Goal: Transaction & Acquisition: Purchase product/service

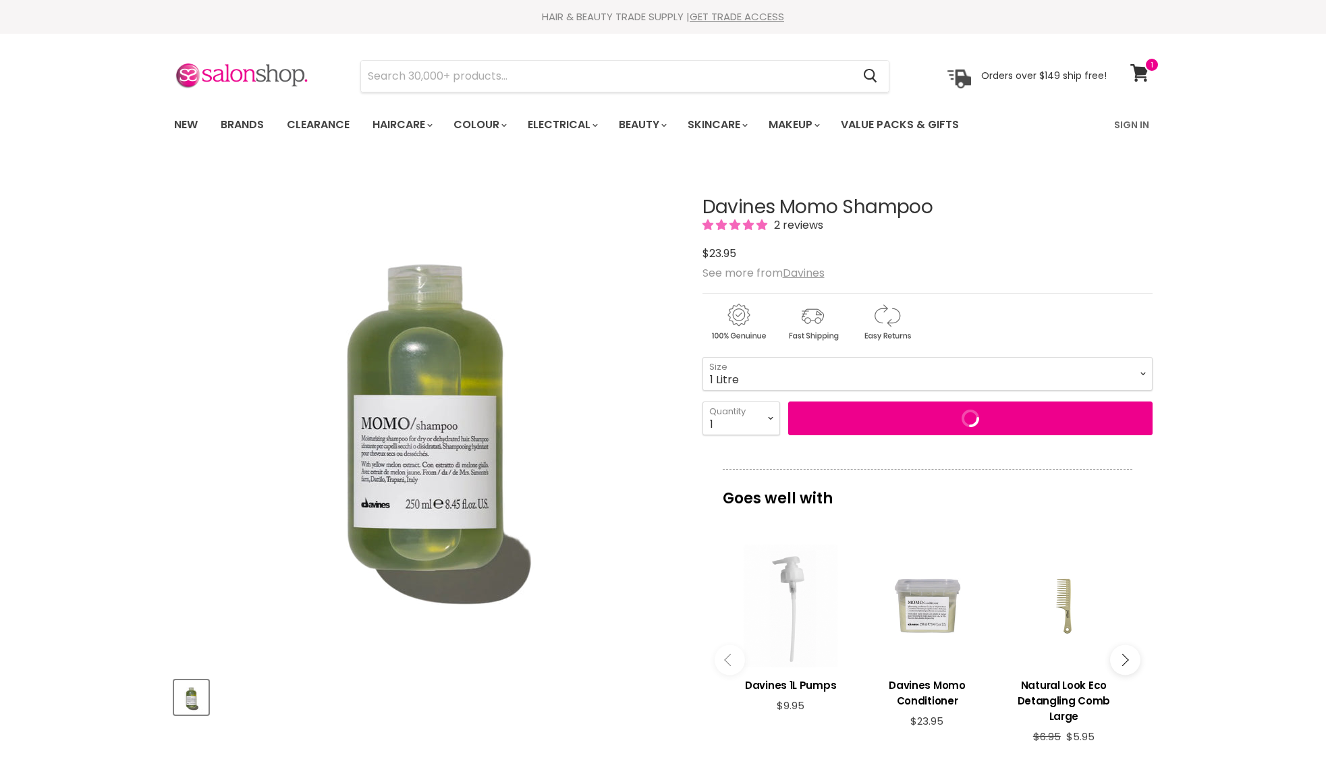
select select "1 Litre"
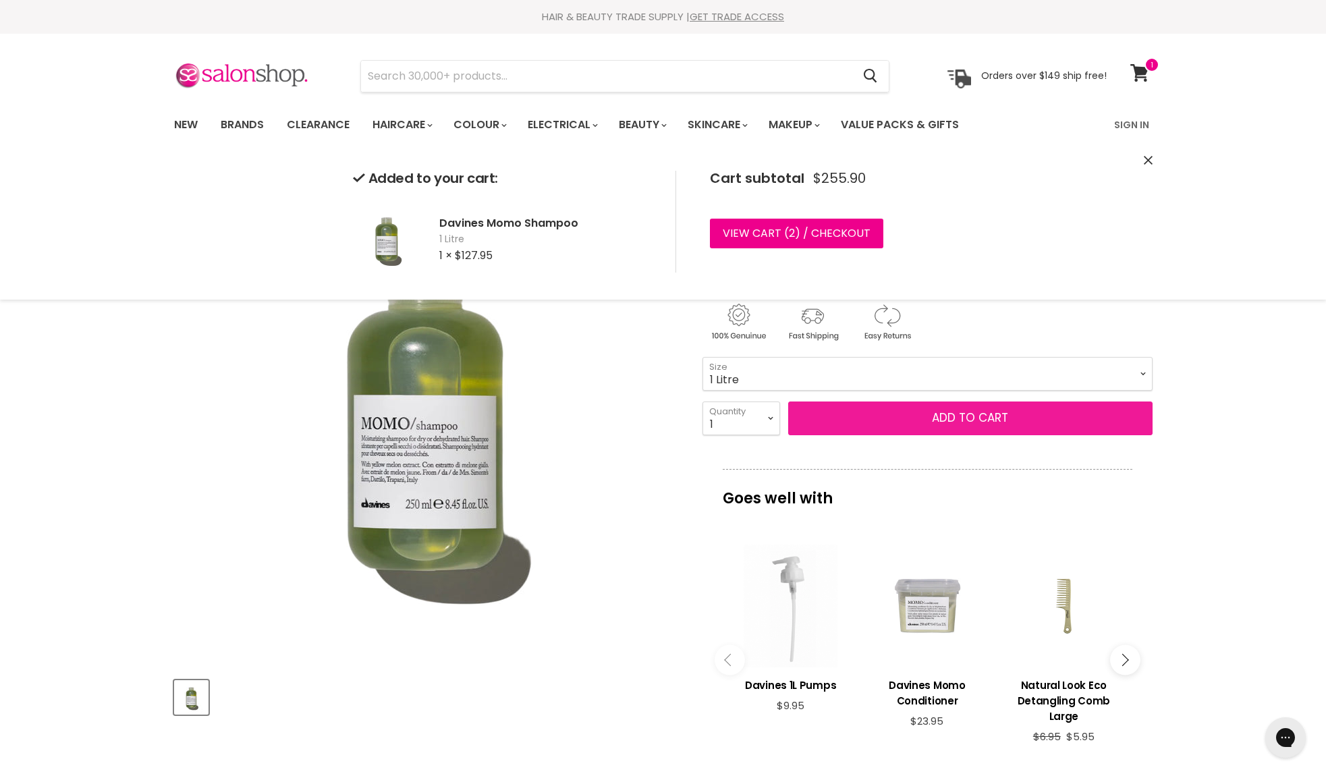
click at [919, 416] on button "Add to cart" at bounding box center [970, 419] width 364 height 34
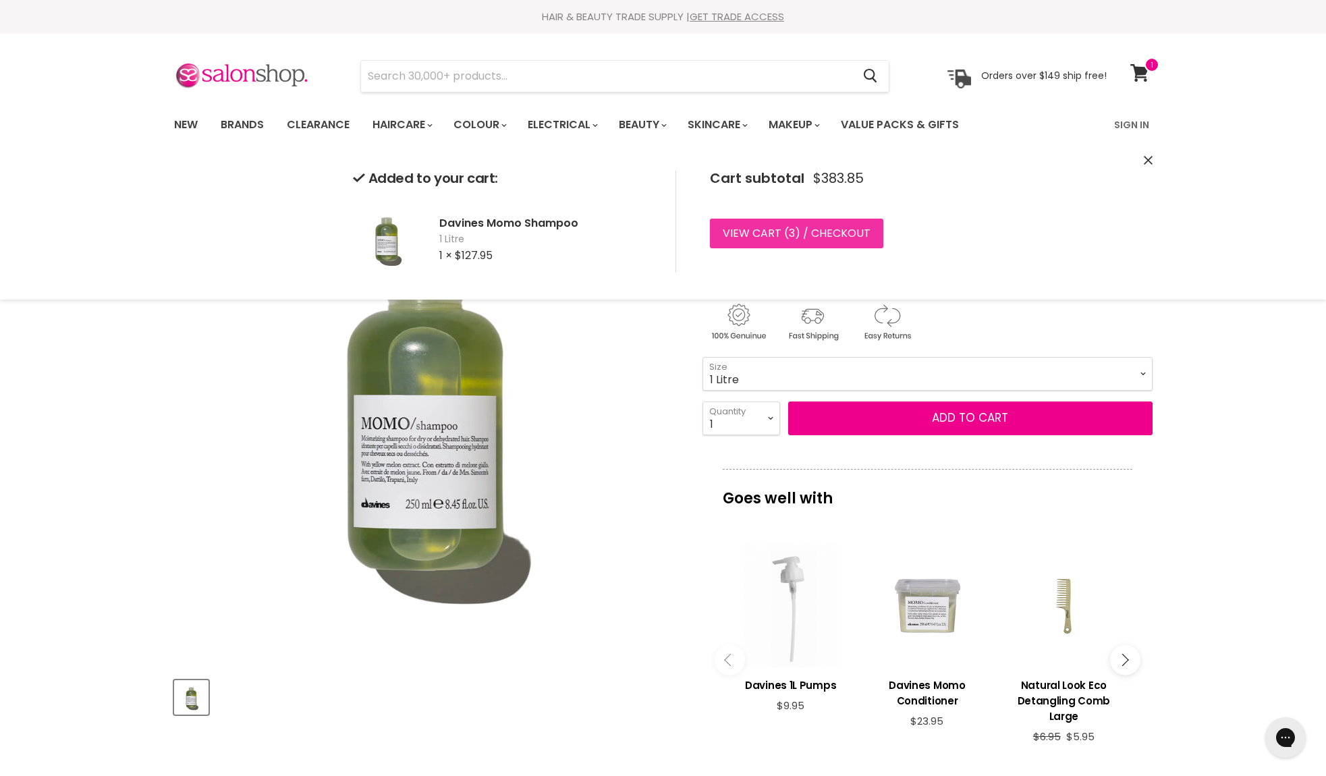
click at [794, 227] on link "View cart ( 3 ) / Checkout" at bounding box center [796, 234] width 173 height 30
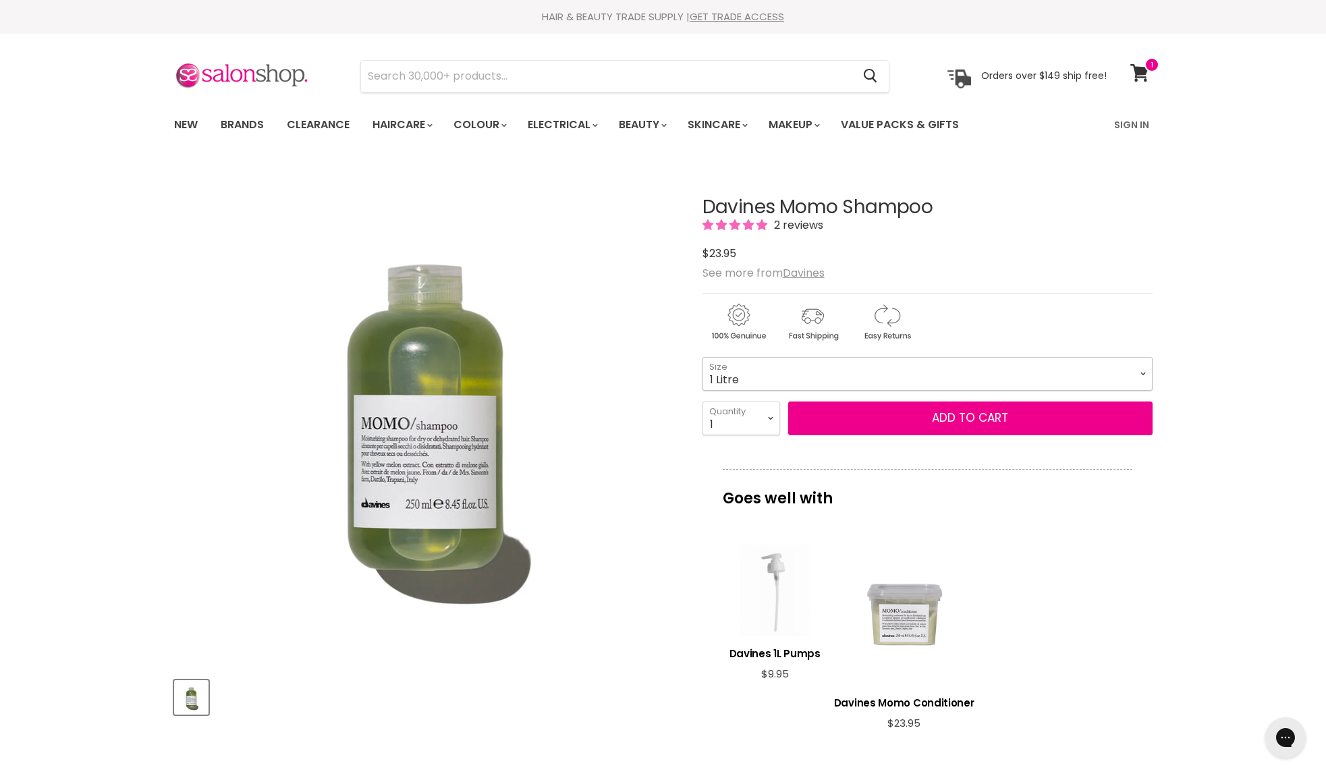
select select "1 Litre"
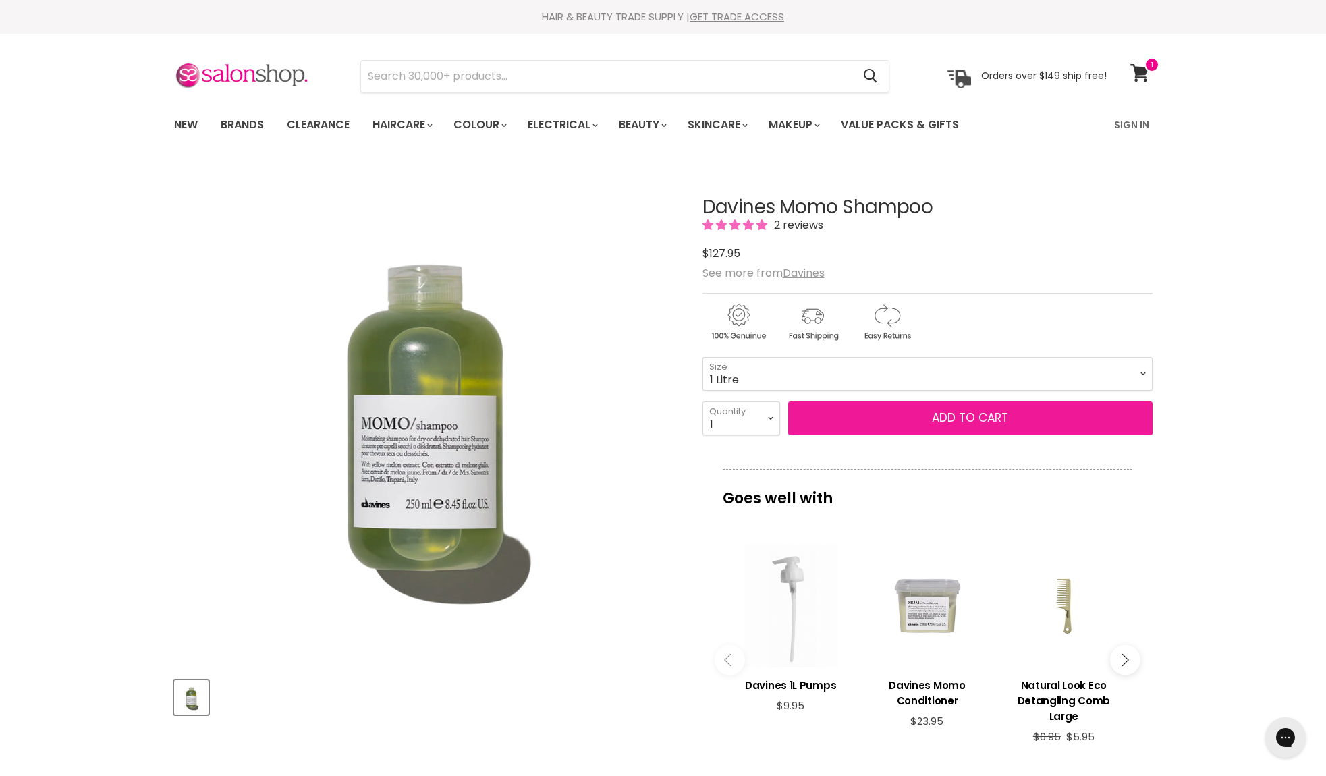
click at [871, 415] on button "Add to cart" at bounding box center [970, 419] width 364 height 34
click at [907, 461] on div "Davines Momo Shampoo 2 reviews $0 $127.95 See more from Davines 75ml - 250ml - …" at bounding box center [928, 613] width 450 height 900
click at [907, 418] on button "Add to cart" at bounding box center [970, 419] width 364 height 34
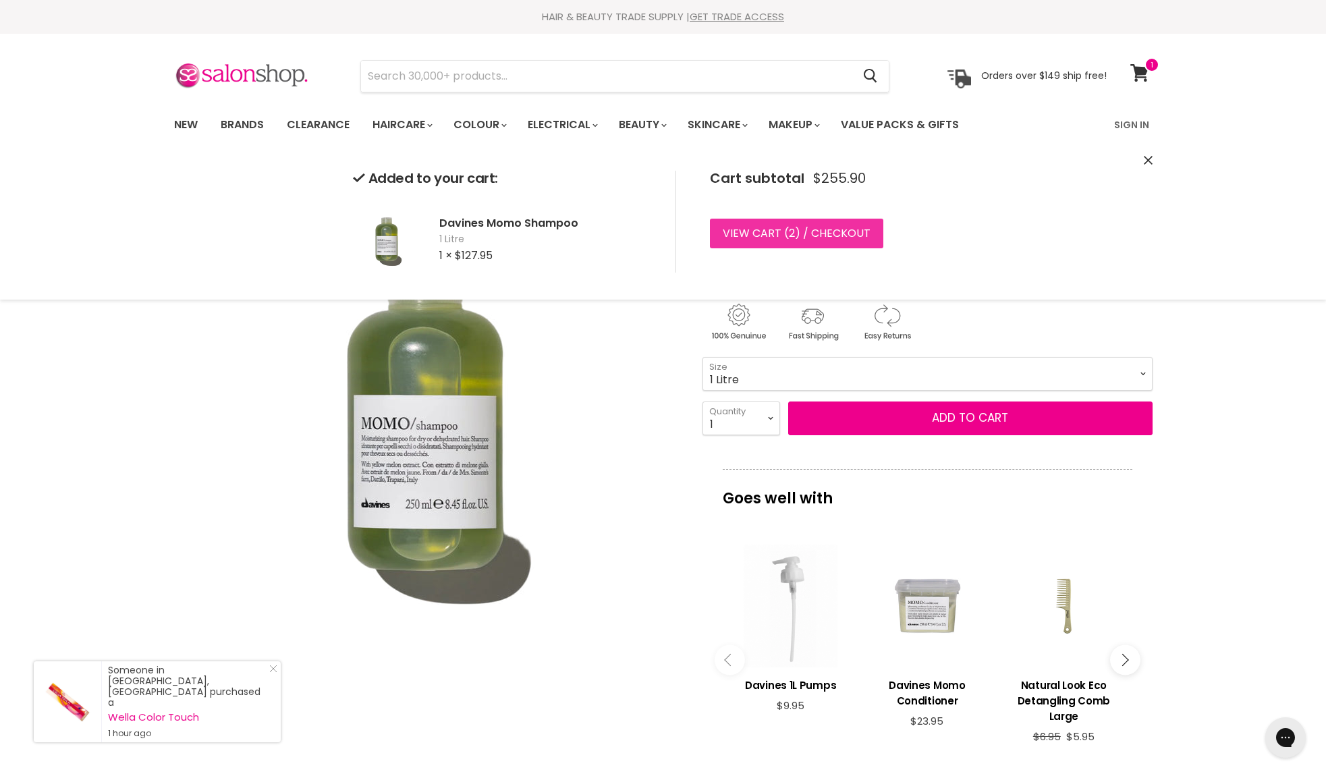
click at [851, 227] on link "View cart ( 2 ) / Checkout" at bounding box center [796, 234] width 173 height 30
